Goal: Task Accomplishment & Management: Manage account settings

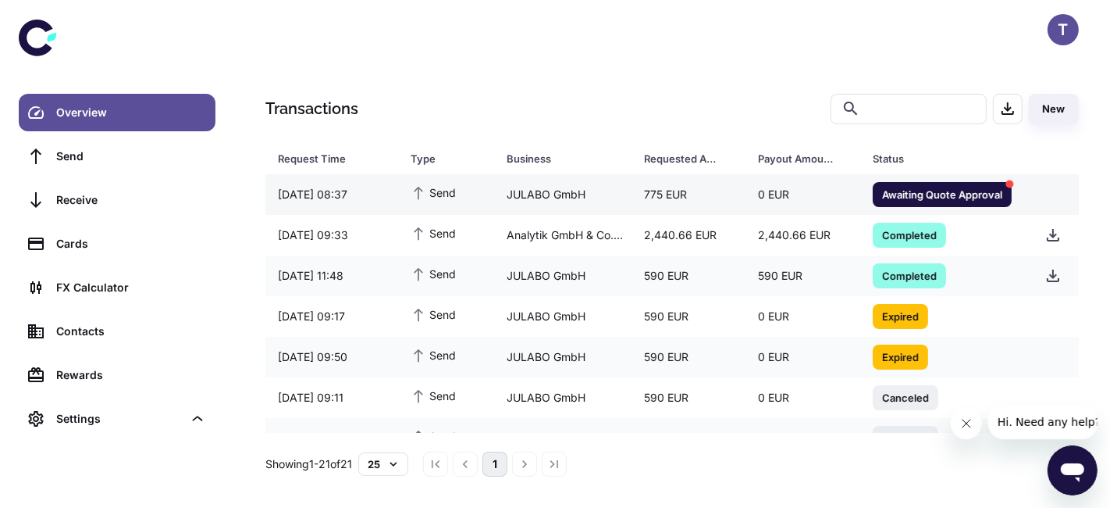
click at [880, 189] on span "Awaiting Quote Approval" at bounding box center [942, 194] width 139 height 16
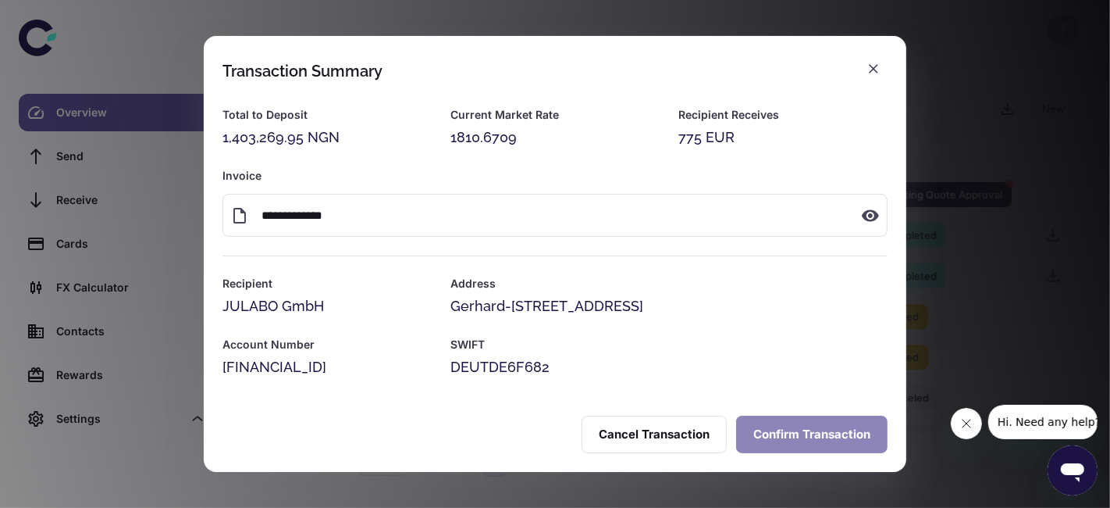
click at [769, 430] on button "Confirm Transaction" at bounding box center [812, 433] width 152 height 37
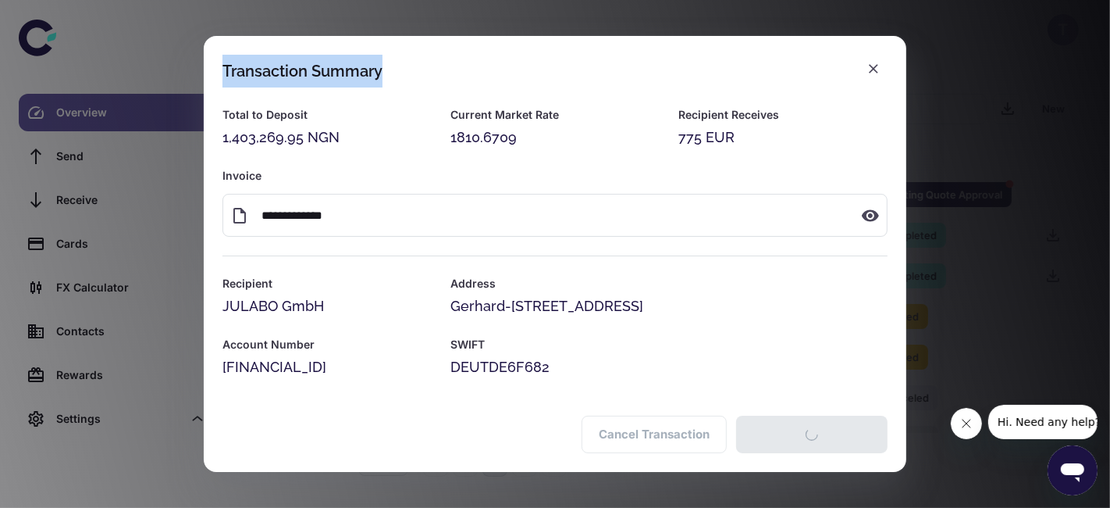
drag, startPoint x: 849, startPoint y: 59, endPoint x: 871, endPoint y: 68, distance: 23.5
click at [871, 68] on h2 "Transaction Summary" at bounding box center [555, 62] width 703 height 52
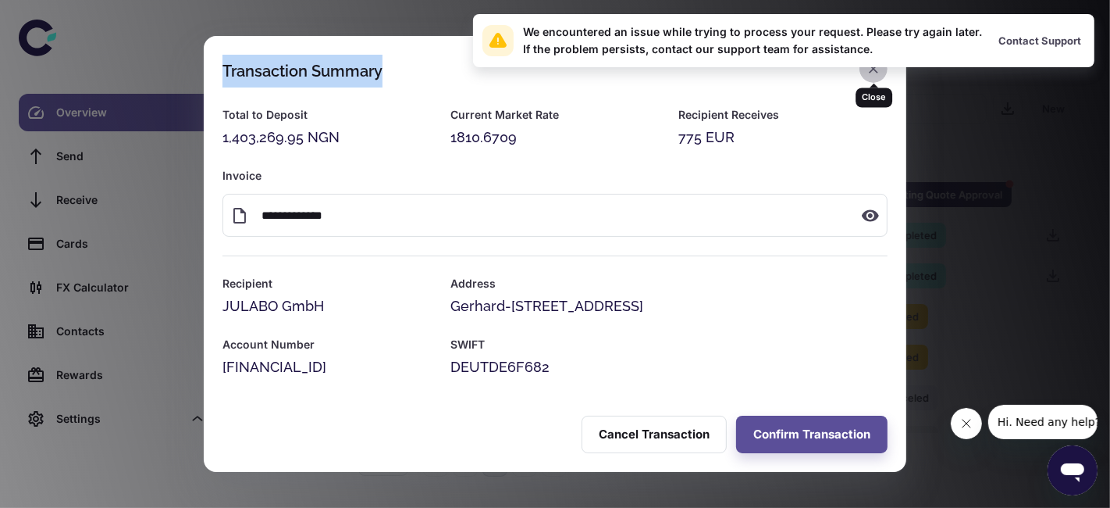
click at [879, 73] on icon "button" at bounding box center [874, 69] width 16 height 16
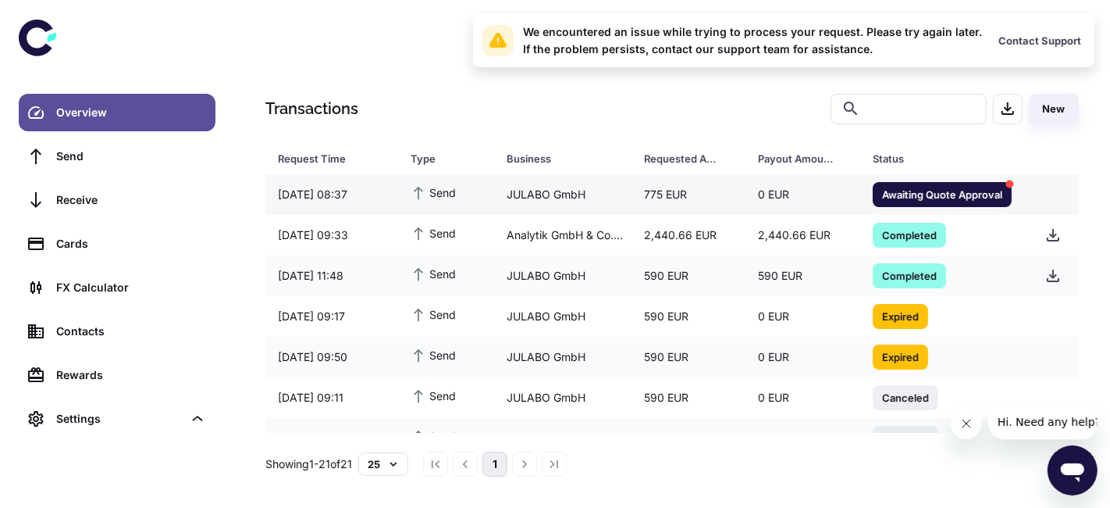
click at [898, 187] on span "Awaiting Quote Approval" at bounding box center [942, 194] width 139 height 16
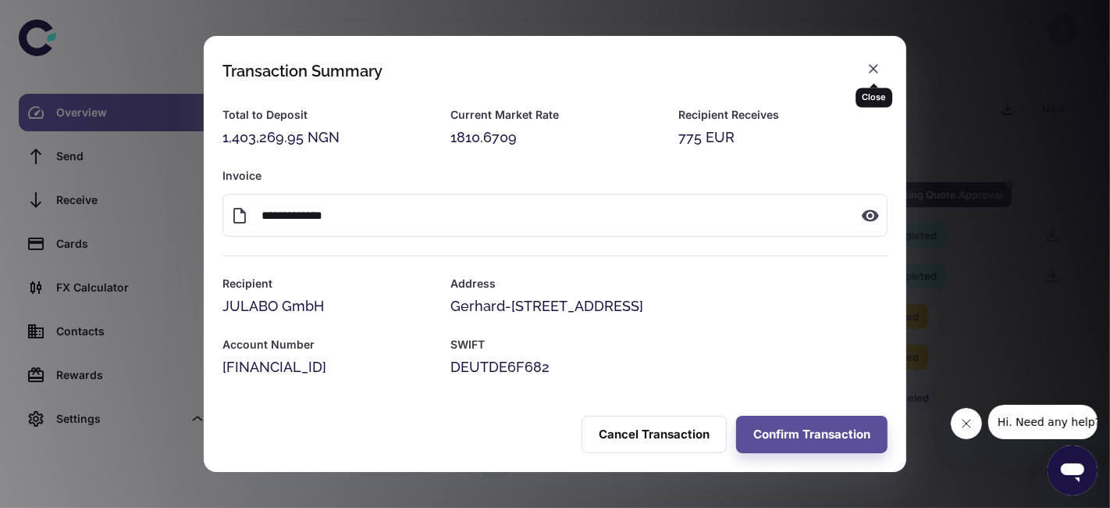
click at [878, 68] on icon "button" at bounding box center [874, 69] width 16 height 16
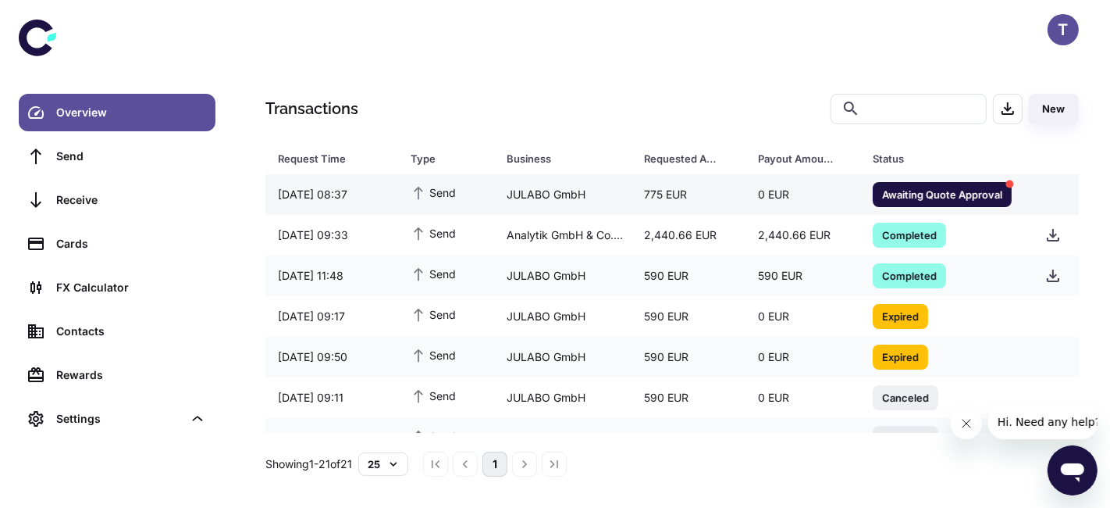
click at [823, 192] on div "0 EUR" at bounding box center [803, 195] width 115 height 30
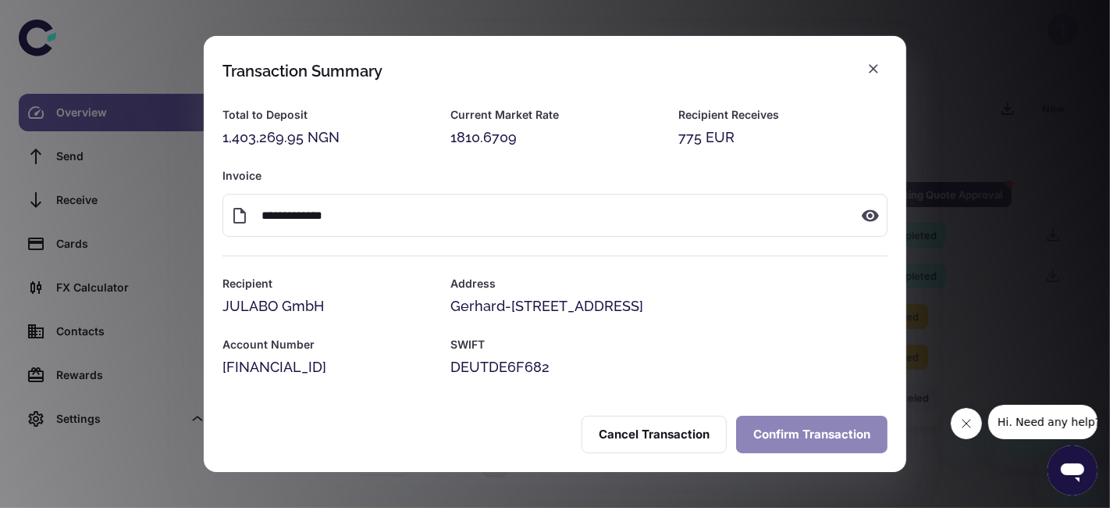
click at [794, 423] on button "Confirm Transaction" at bounding box center [812, 433] width 152 height 37
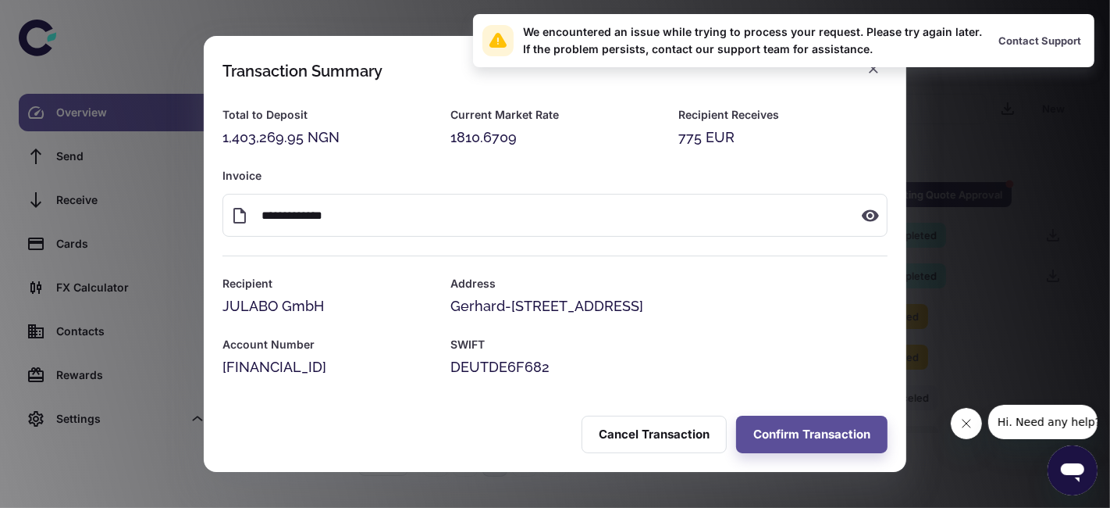
click at [883, 66] on div "We encountered an issue while trying to process your request. Please try again …" at bounding box center [784, 40] width 622 height 53
click at [876, 66] on div "We encountered an issue while trying to process your request. Please try again …" at bounding box center [784, 40] width 622 height 53
click at [874, 73] on icon "button" at bounding box center [874, 69] width 16 height 16
